Goal: Information Seeking & Learning: Check status

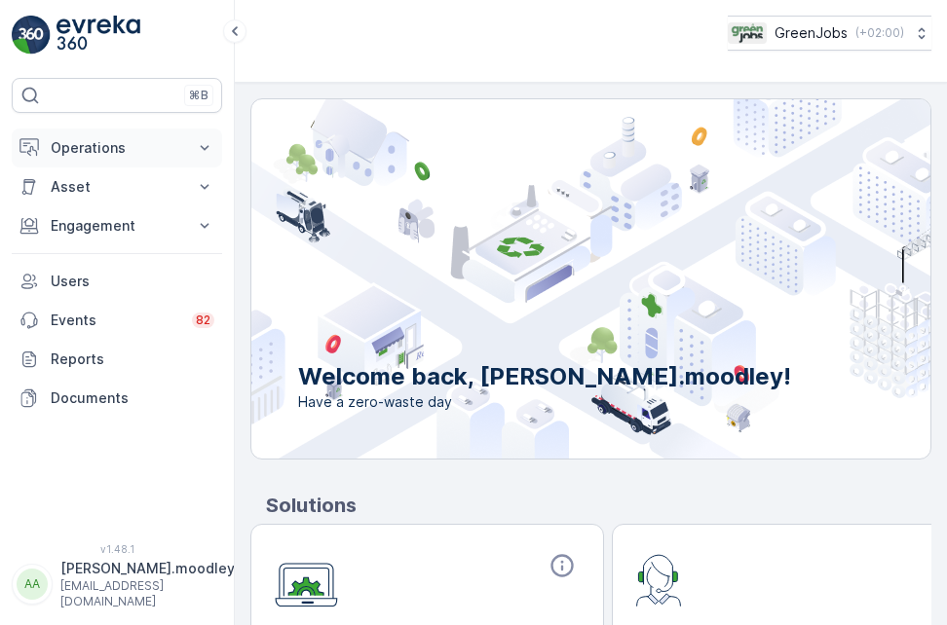
click at [203, 148] on icon at bounding box center [205, 147] width 9 height 5
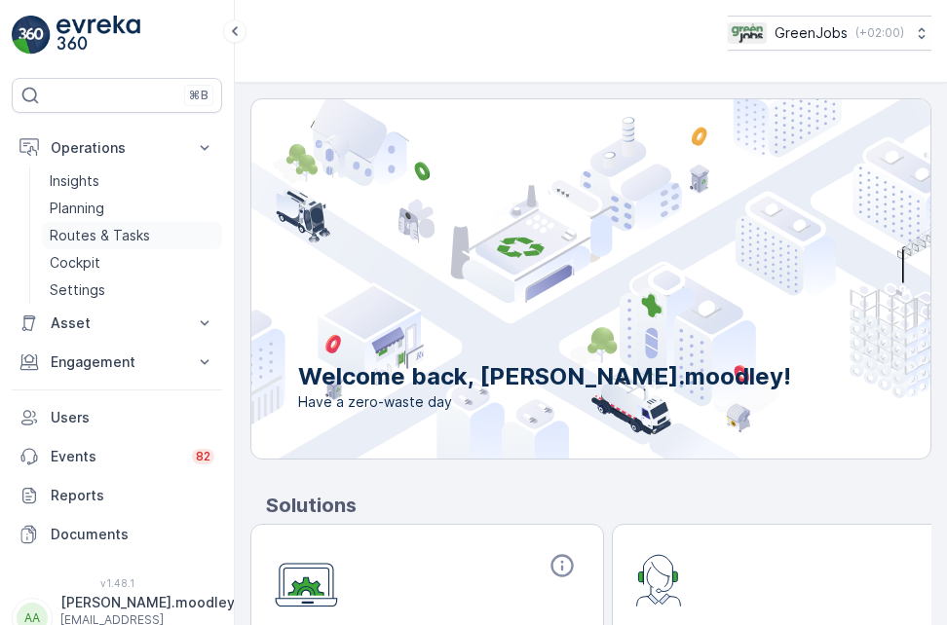
click at [120, 236] on p "Routes & Tasks" at bounding box center [100, 235] width 100 height 19
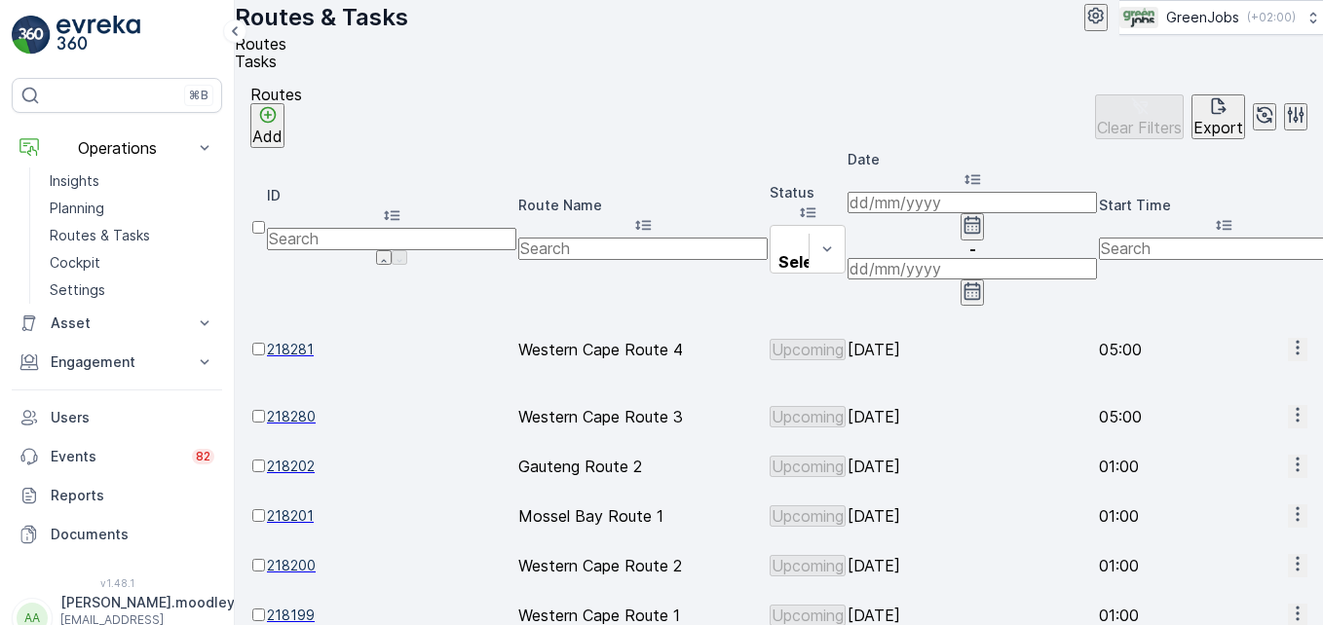
click at [912, 207] on input at bounding box center [972, 202] width 249 height 21
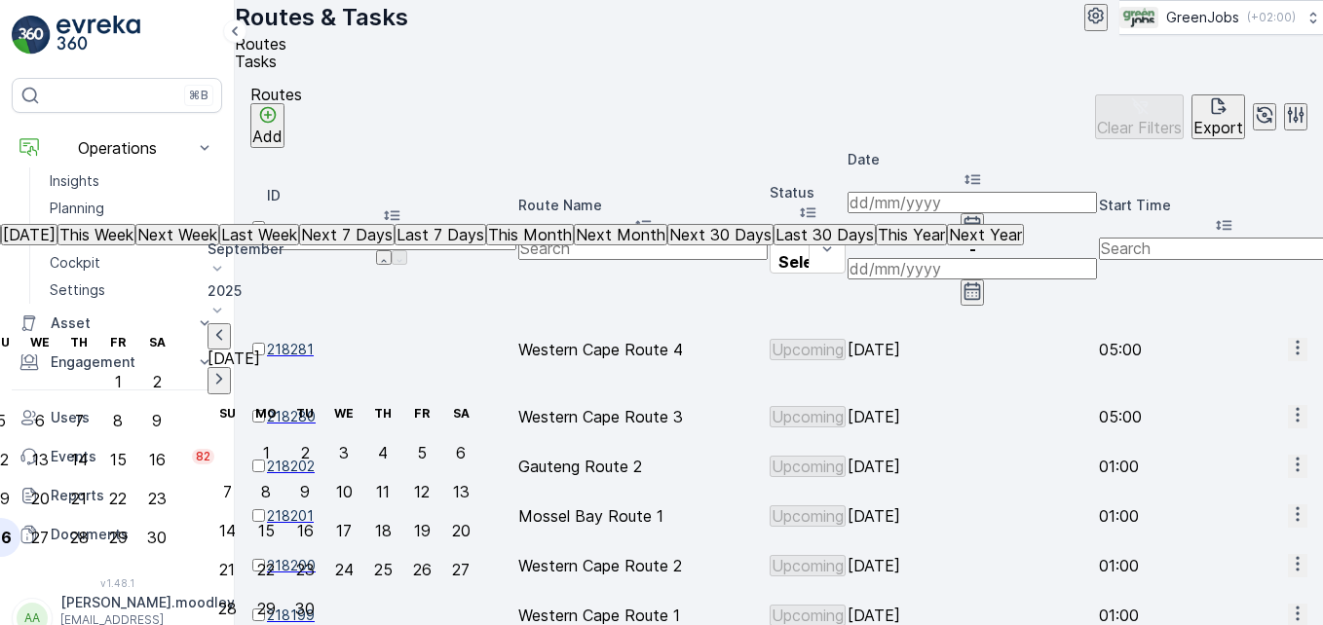
click at [12, 529] on div "26" at bounding box center [1, 538] width 20 height 18
type input "[DATE]"
click at [12, 529] on div "26" at bounding box center [1, 538] width 20 height 18
type input "[DATE]"
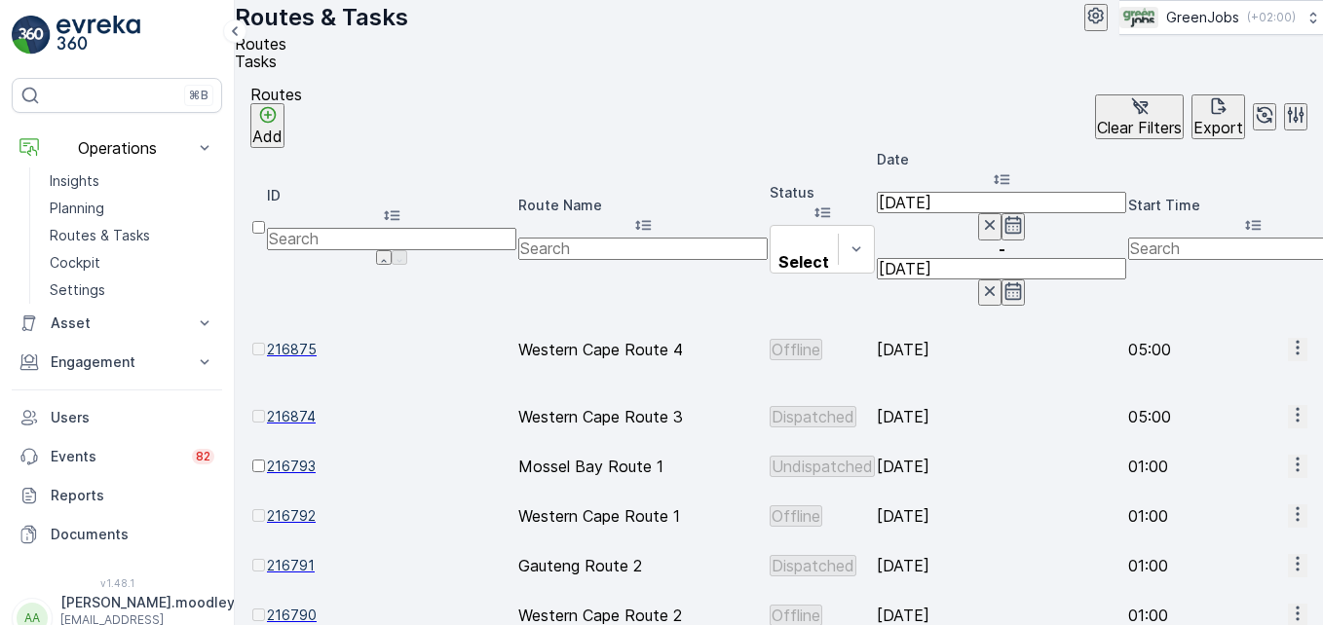
click at [946, 505] on icon "button" at bounding box center [1297, 514] width 19 height 19
click at [946, 418] on span "See More Details" at bounding box center [1248, 420] width 113 height 19
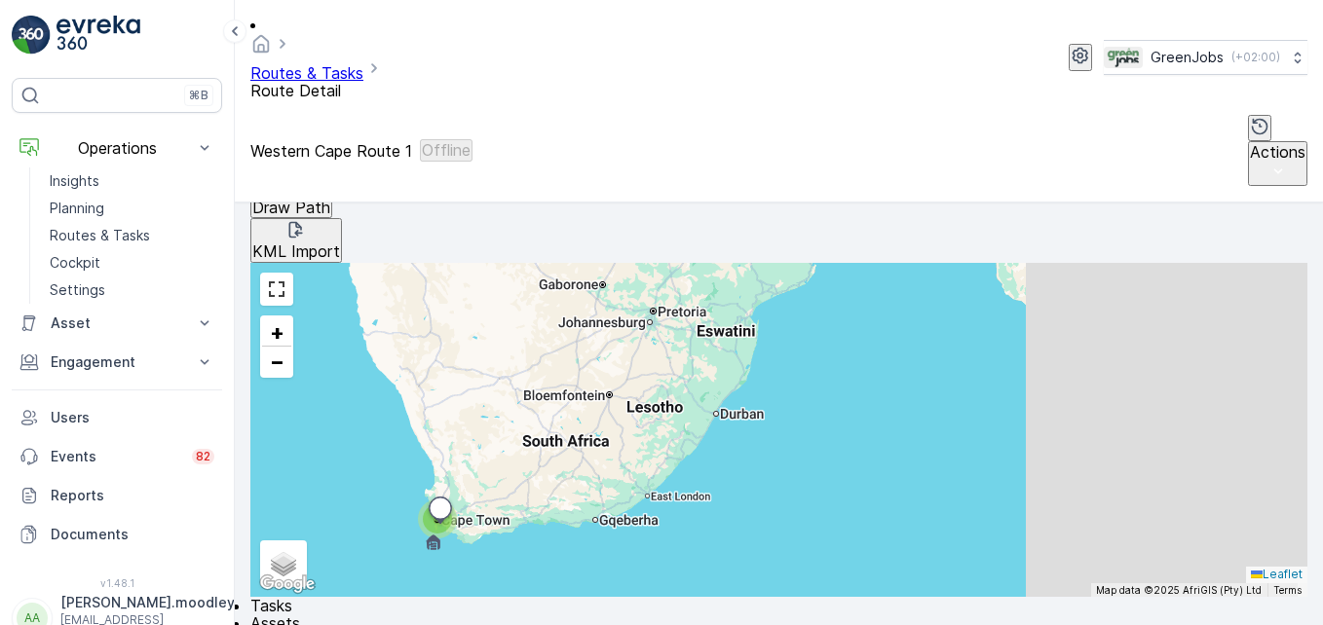
scroll to position [591, 0]
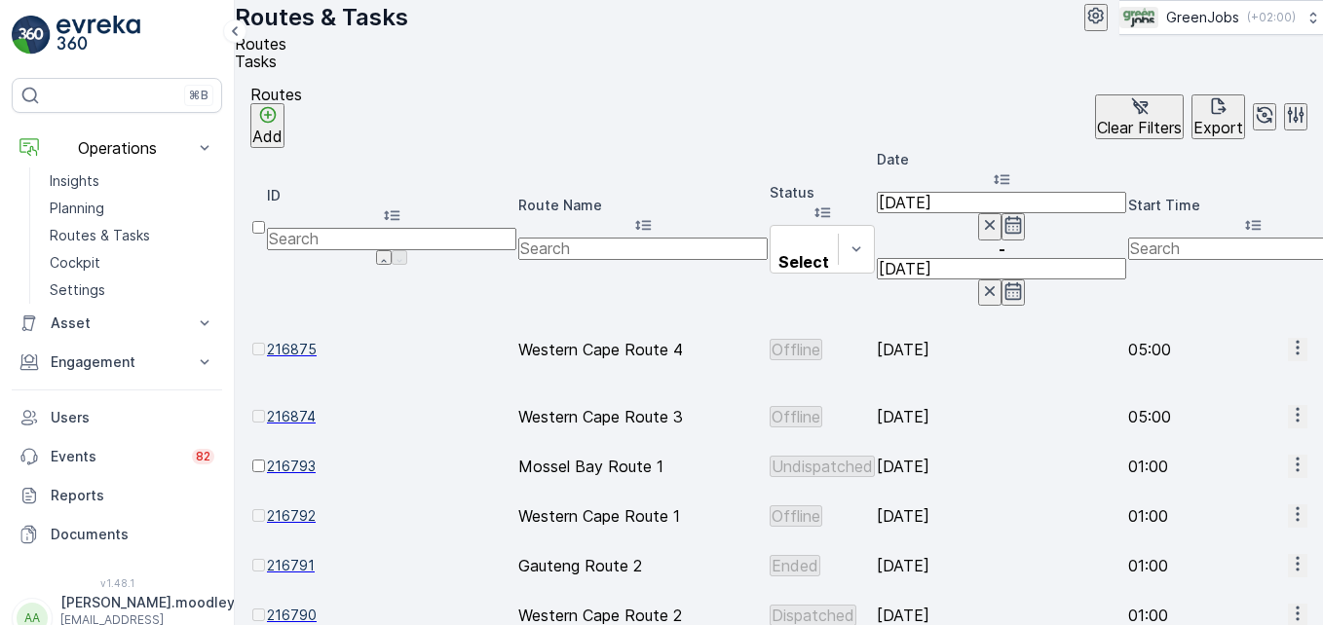
click at [946, 338] on icon "button" at bounding box center [1297, 347] width 19 height 19
click at [946, 272] on span "See More Details" at bounding box center [1248, 280] width 113 height 19
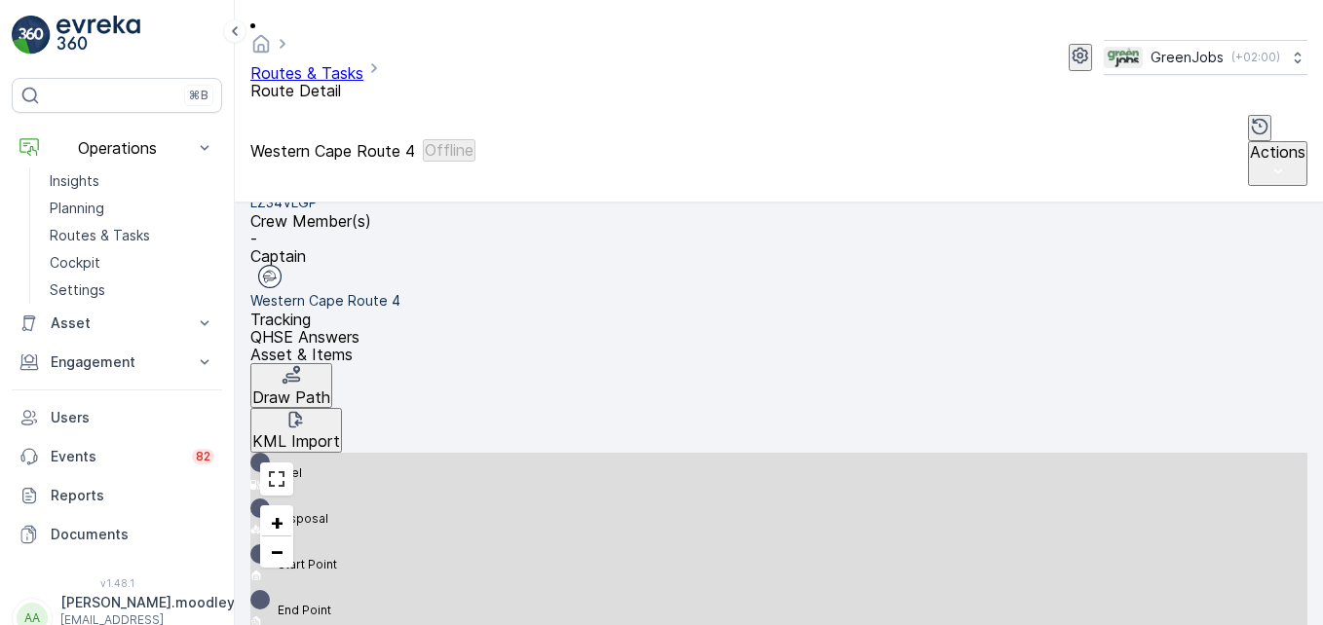
scroll to position [404, 0]
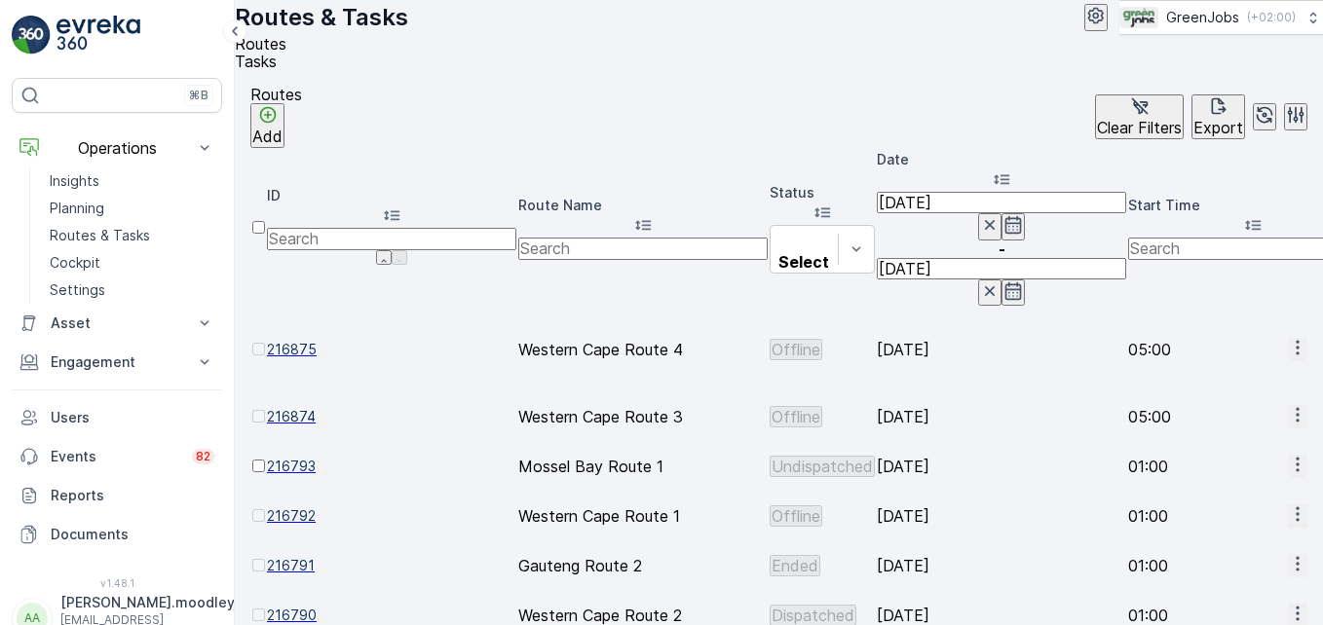
click at [946, 405] on icon "button" at bounding box center [1297, 414] width 19 height 19
click at [946, 323] on span "See More Details" at bounding box center [1248, 327] width 113 height 19
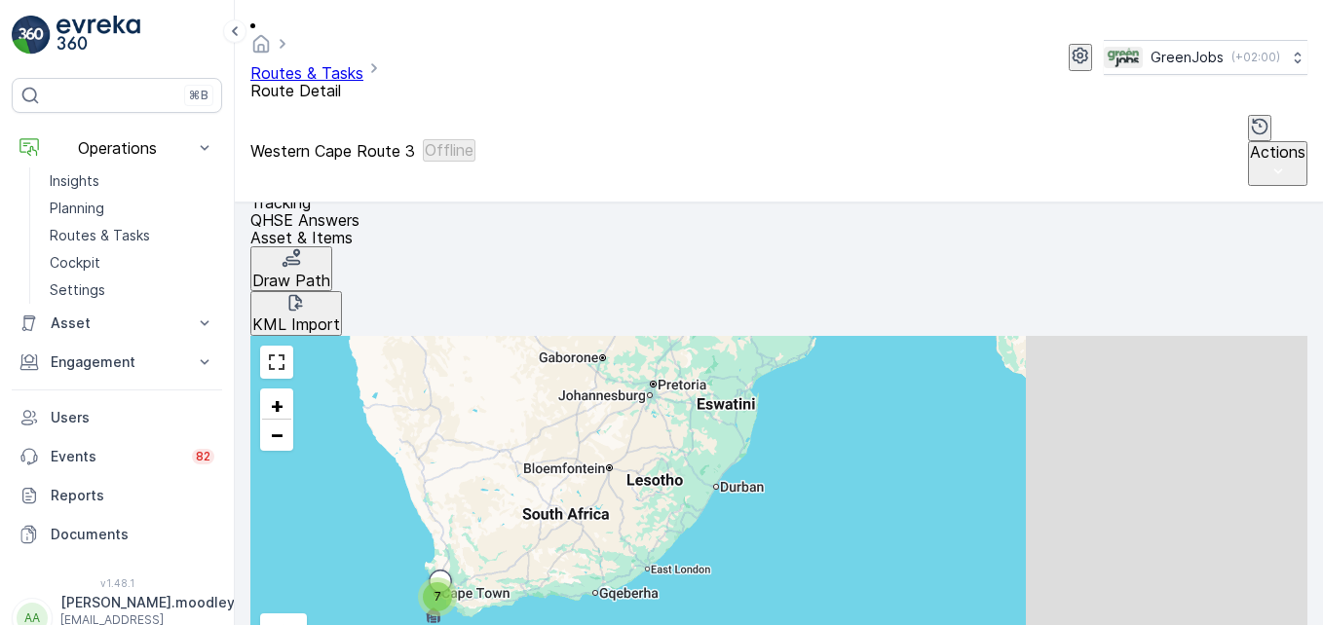
scroll to position [499, 0]
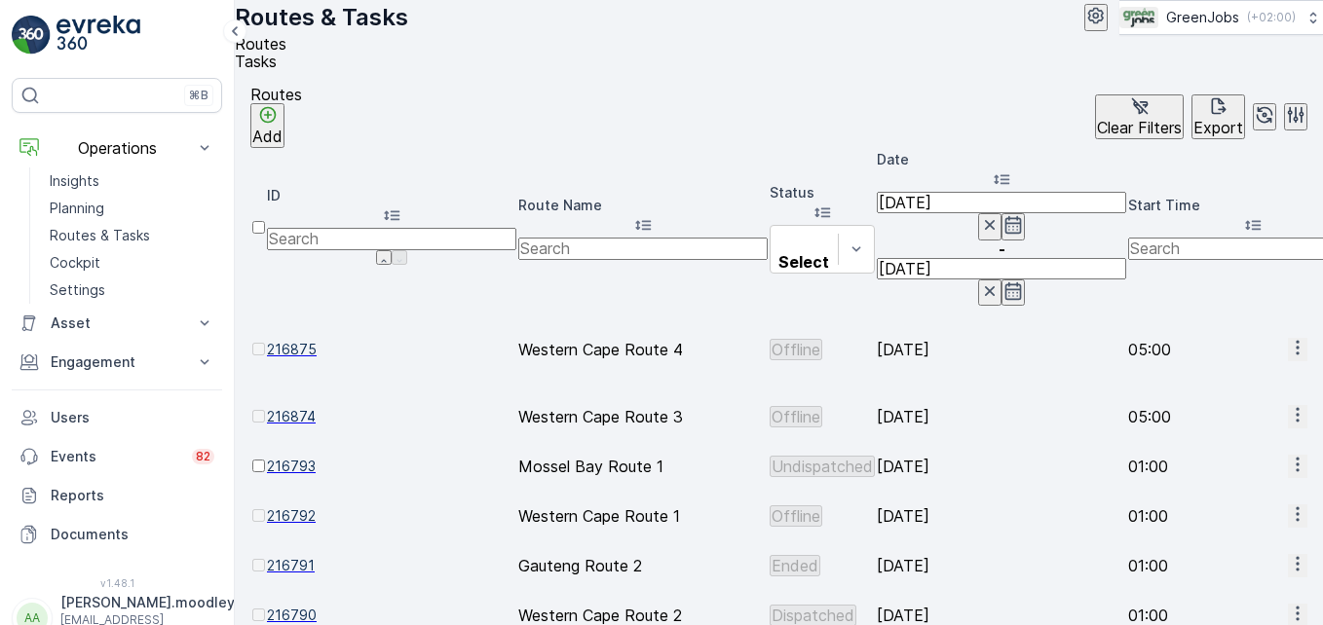
click at [926, 204] on input "[DATE]" at bounding box center [1001, 202] width 249 height 21
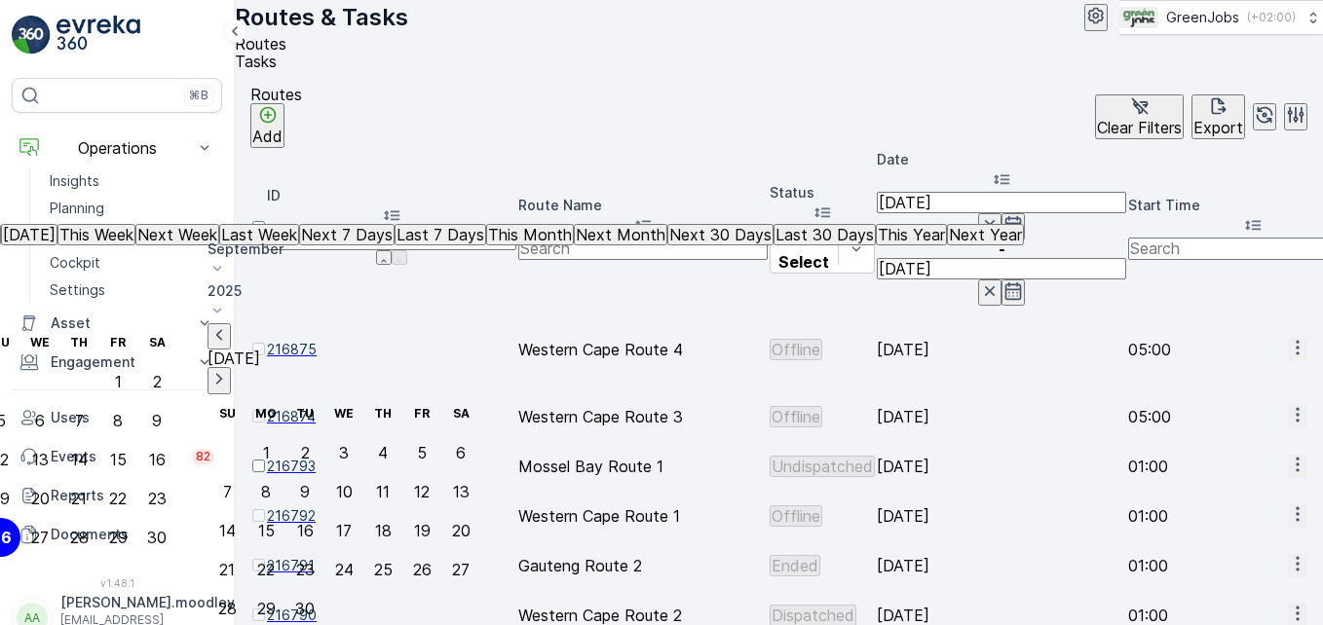
type input "[DATE]"
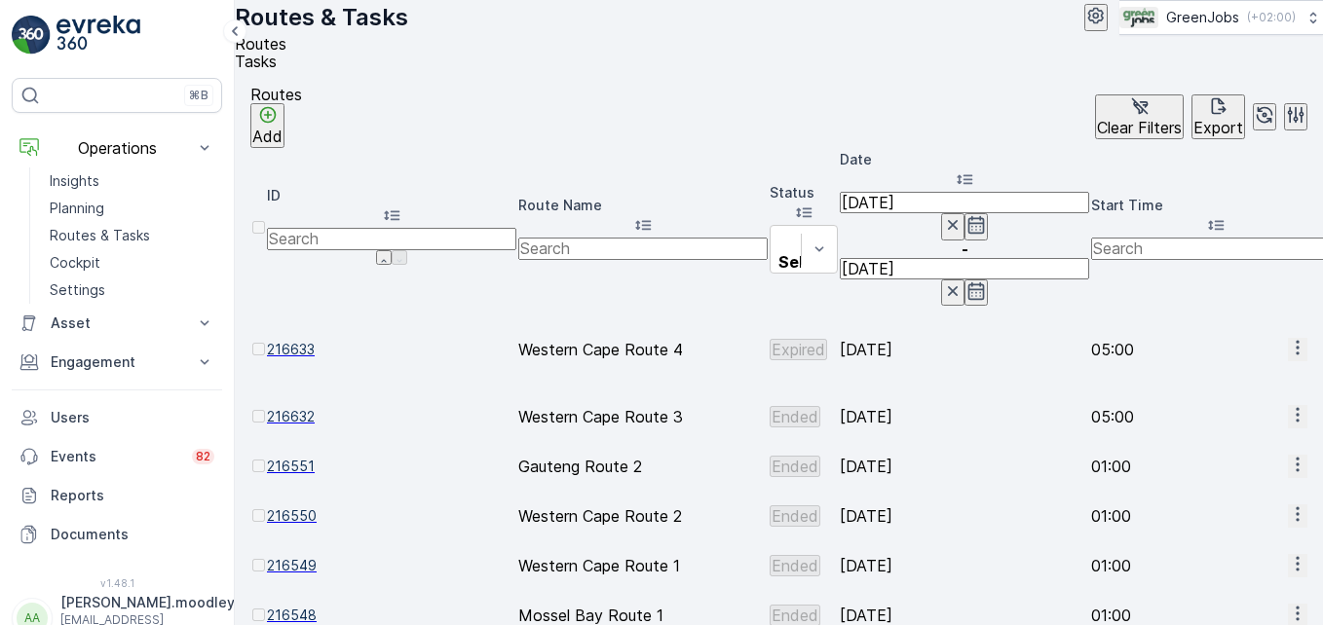
click at [938, 210] on input "[DATE]" at bounding box center [964, 202] width 249 height 21
click at [946, 393] on td "[DATE]" at bounding box center [964, 417] width 249 height 48
click at [946, 338] on icon "button" at bounding box center [1297, 347] width 19 height 19
click at [946, 276] on span "See More Details" at bounding box center [1248, 280] width 113 height 19
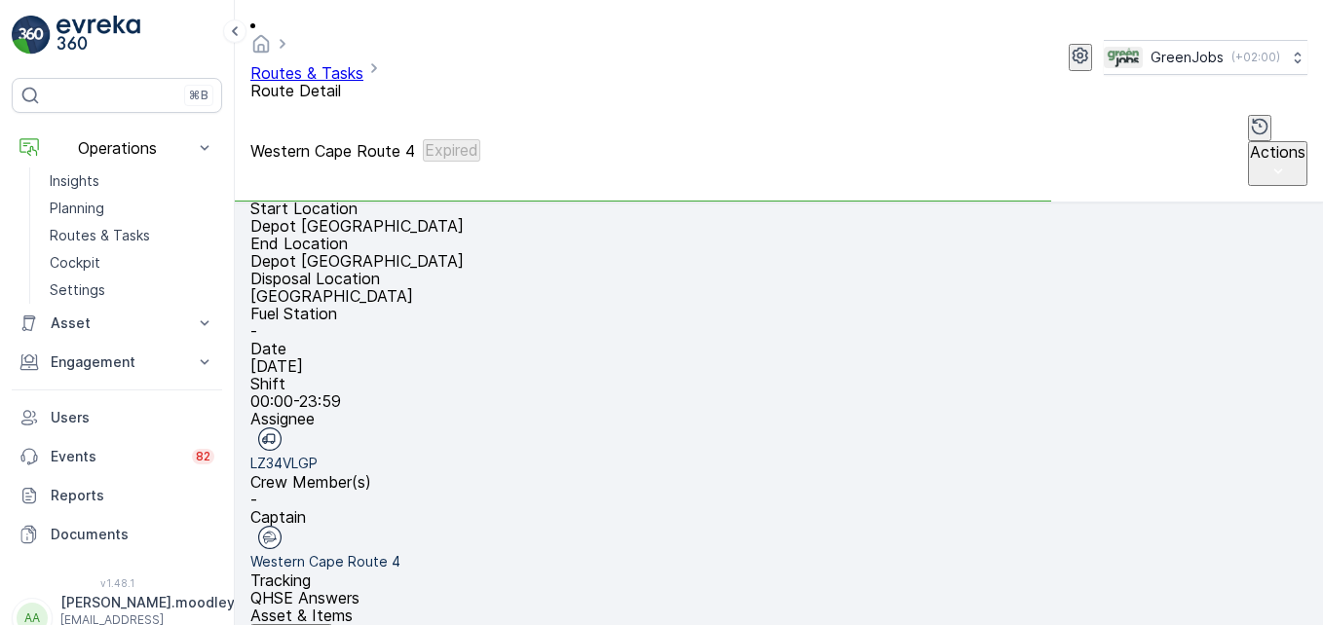
scroll to position [292, 0]
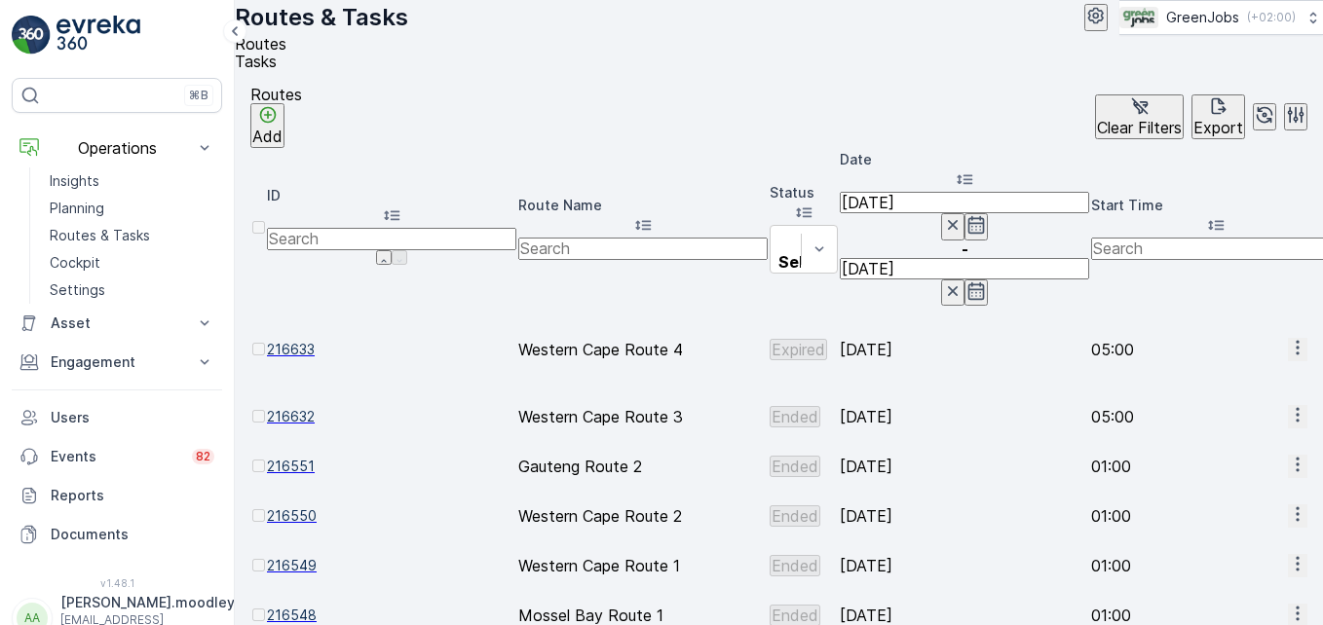
click at [946, 405] on icon "button" at bounding box center [1297, 414] width 19 height 19
click at [946, 321] on span "See More Details" at bounding box center [1248, 327] width 113 height 19
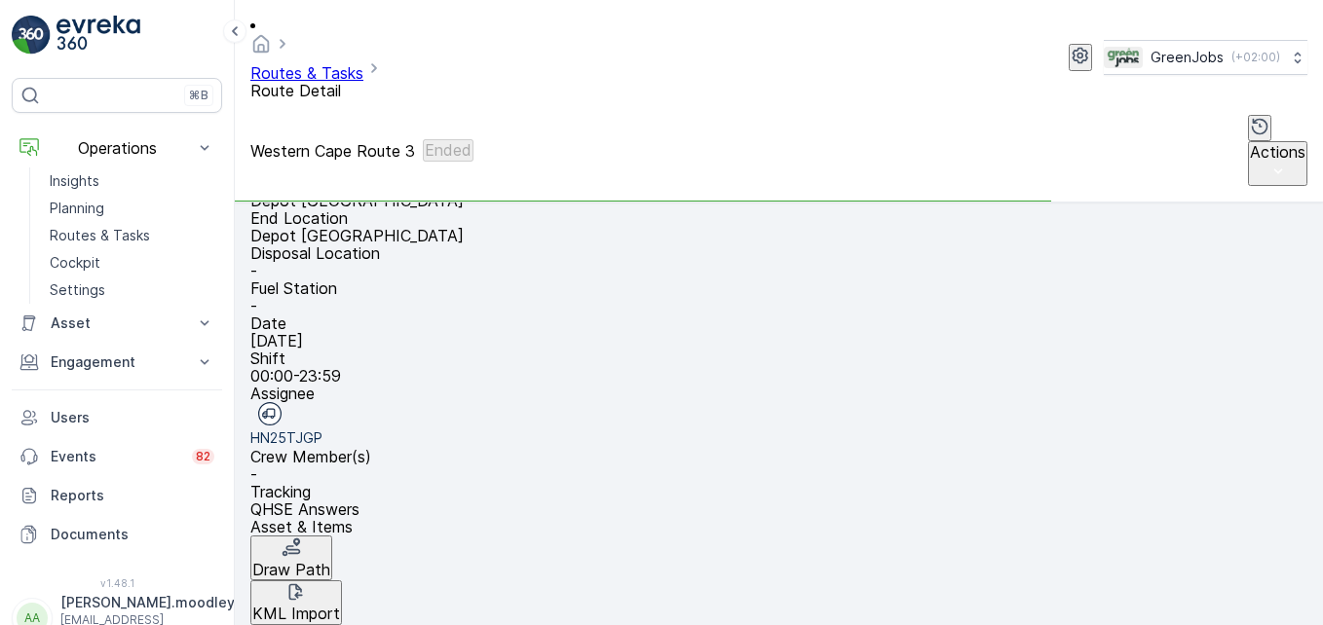
scroll to position [511, 0]
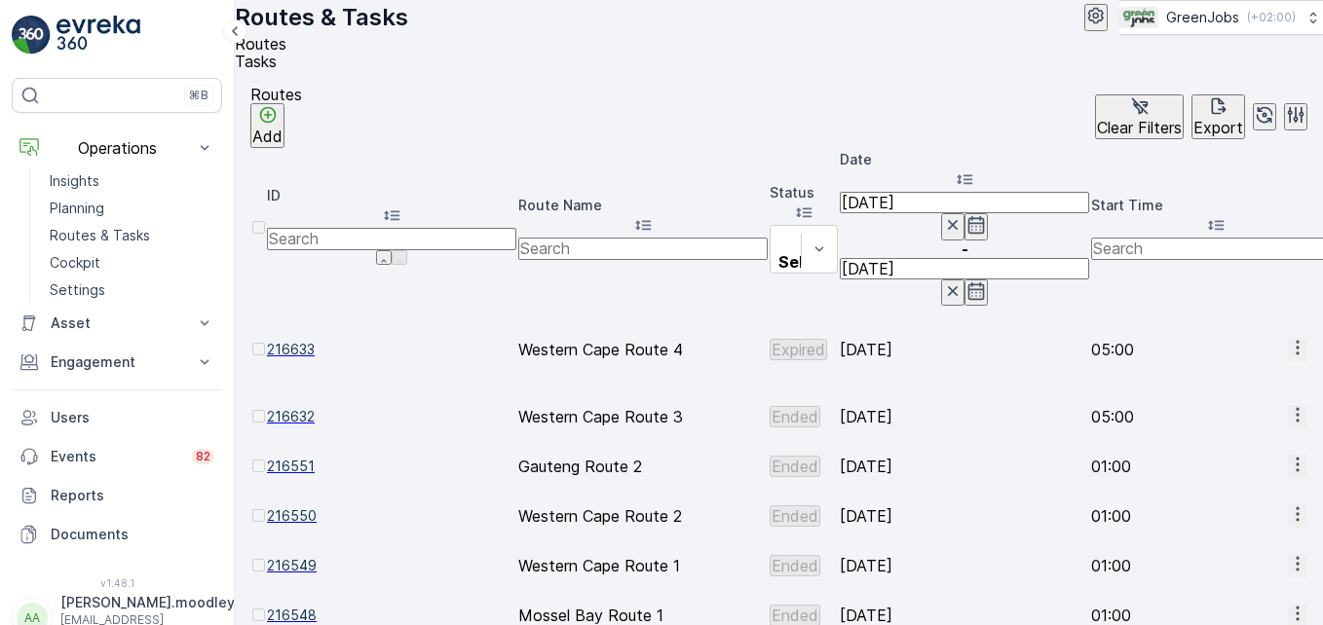
click at [946, 505] on icon "button" at bounding box center [1297, 514] width 19 height 19
click at [946, 420] on span "See More Details" at bounding box center [1248, 420] width 113 height 19
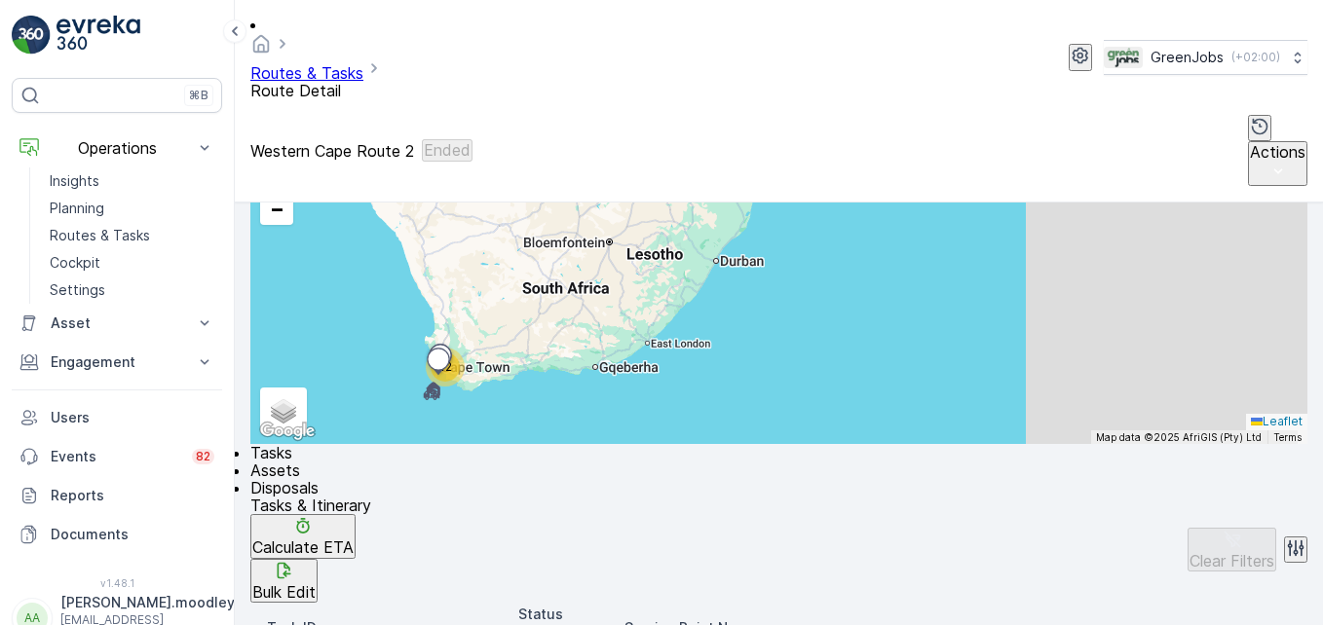
scroll to position [585, 0]
